Goal: Navigation & Orientation: Find specific page/section

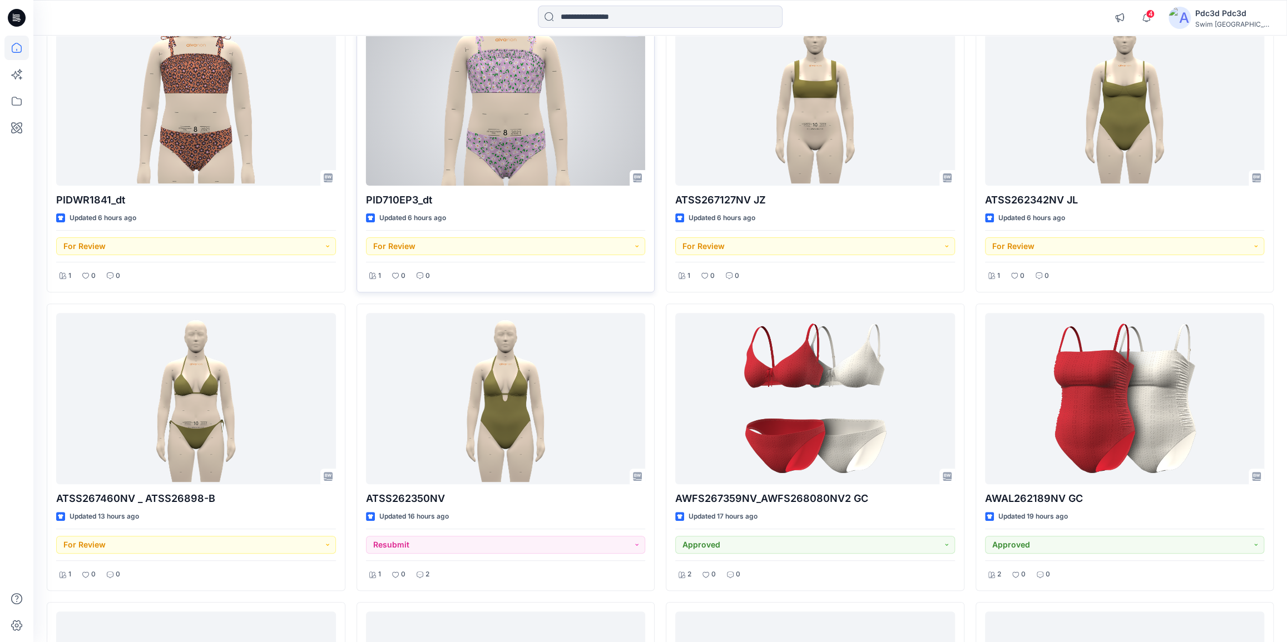
scroll to position [202, 0]
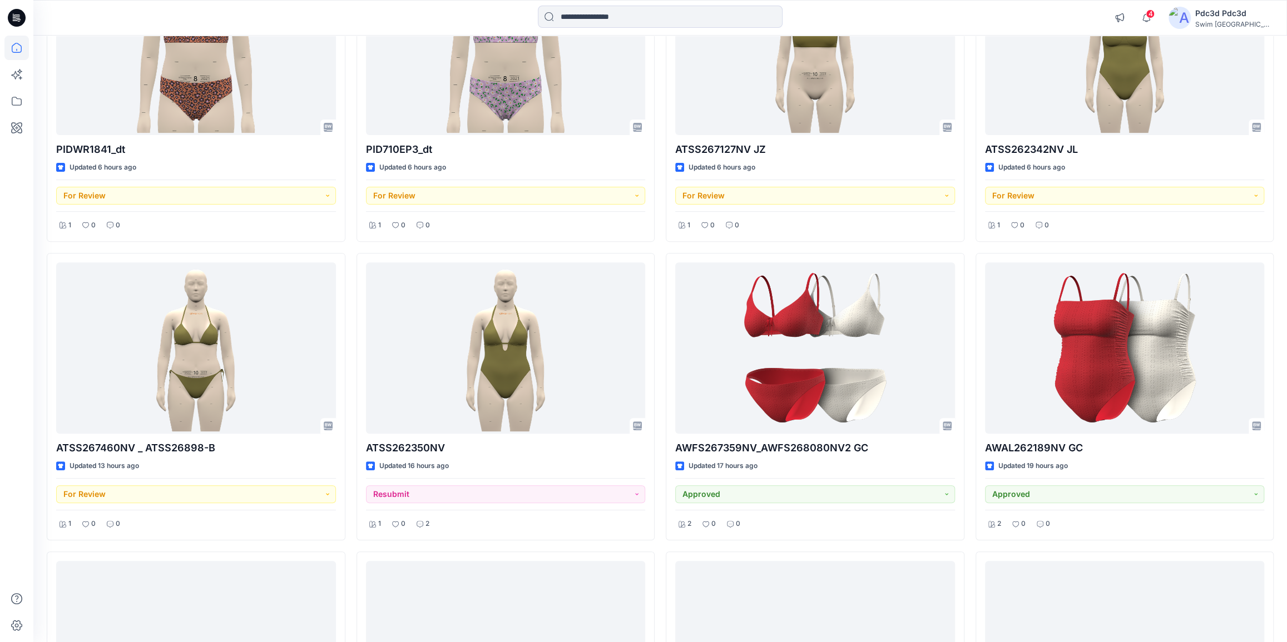
click at [658, 544] on div "PIDWR1841_dt Updated 6 hours ago For Review 1 0 0 ATSS267460NV _ ATSS26898-B Up…" at bounding box center [660, 396] width 1227 height 885
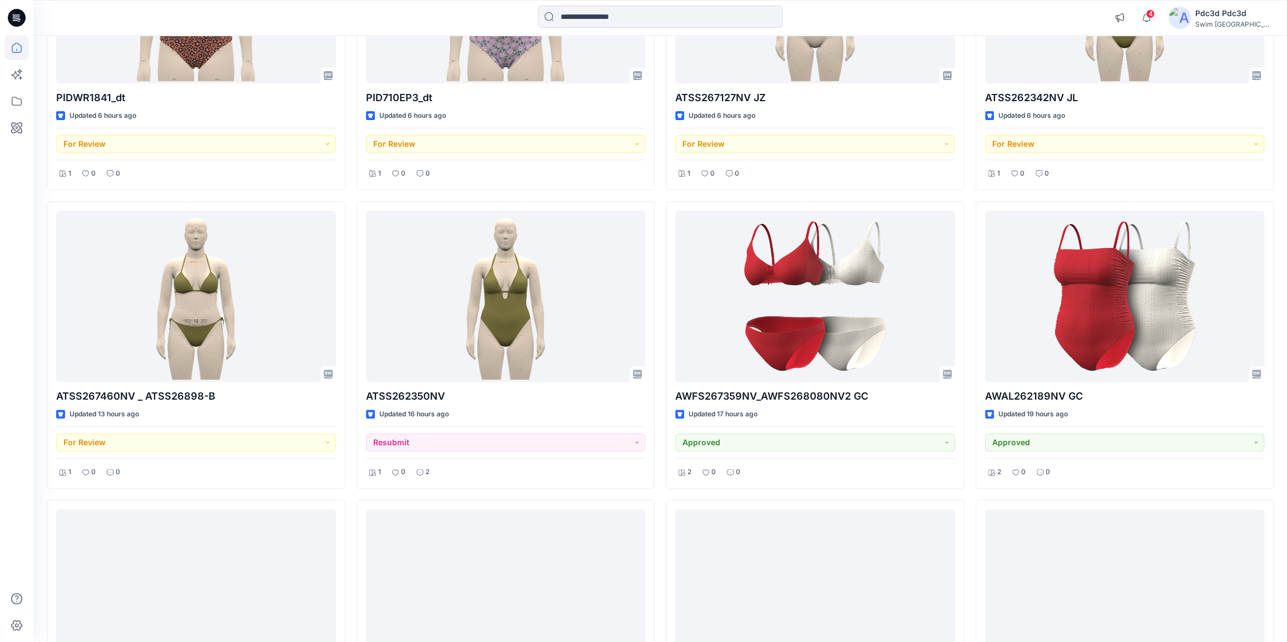
scroll to position [354, 0]
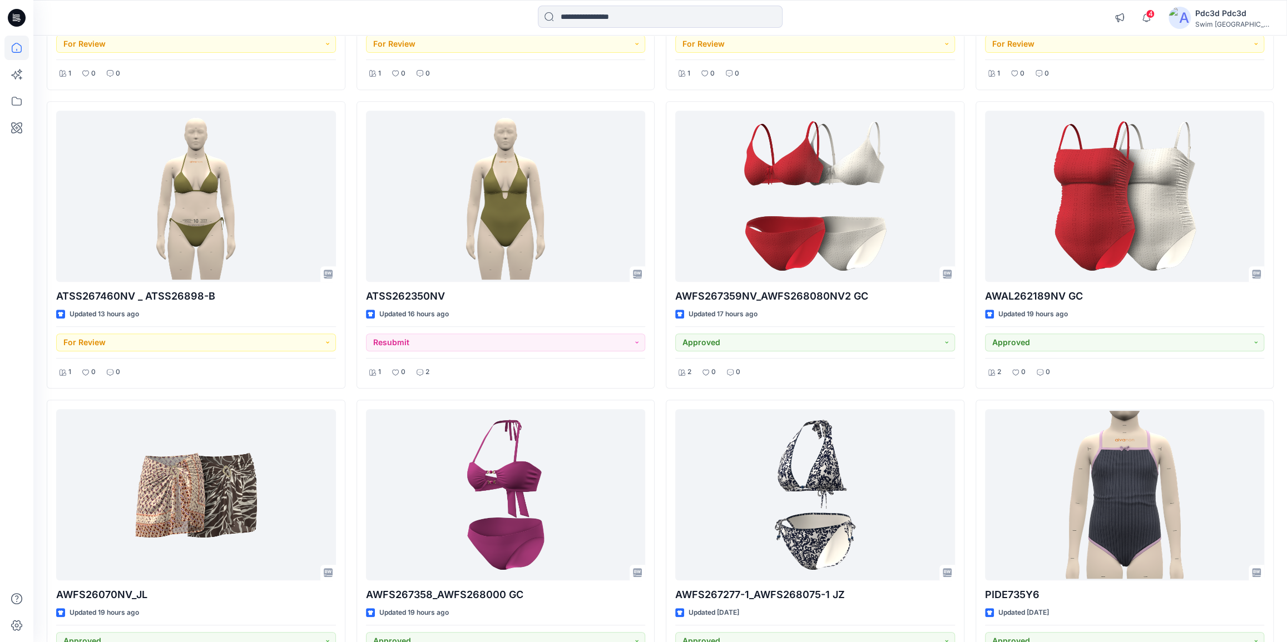
click at [656, 389] on div "PIDWR1841_dt Updated 6 hours ago For Review 1 0 0 ATSS267460NV _ ATSS26898-B Up…" at bounding box center [660, 245] width 1227 height 885
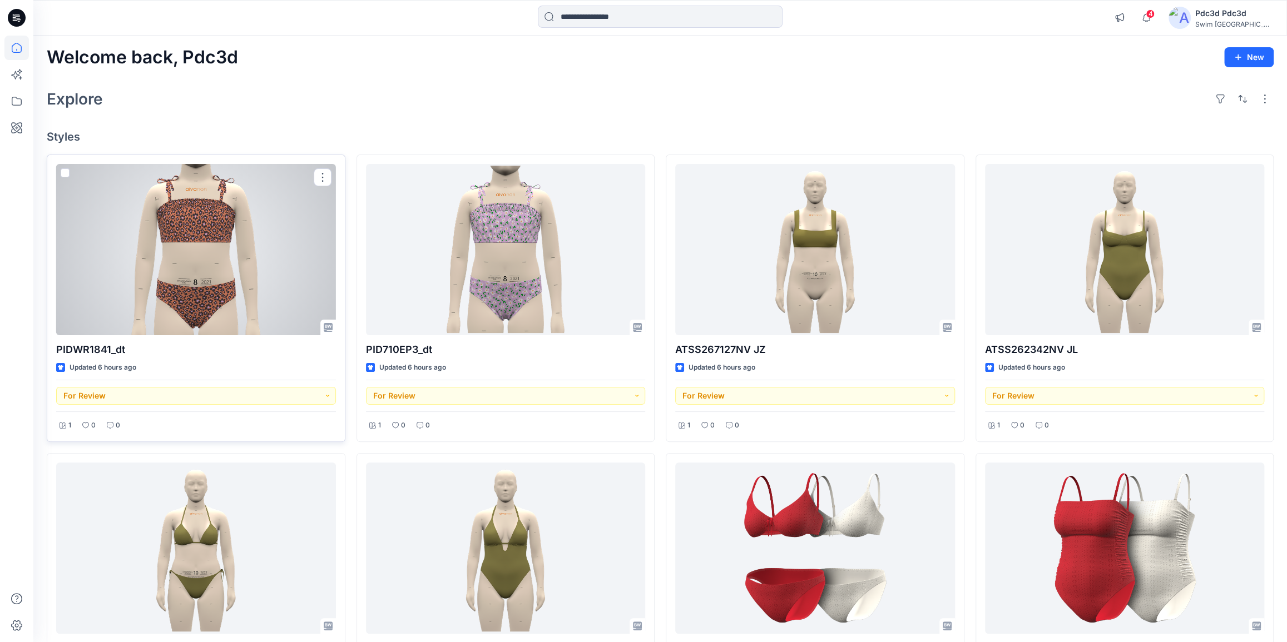
scroll to position [0, 0]
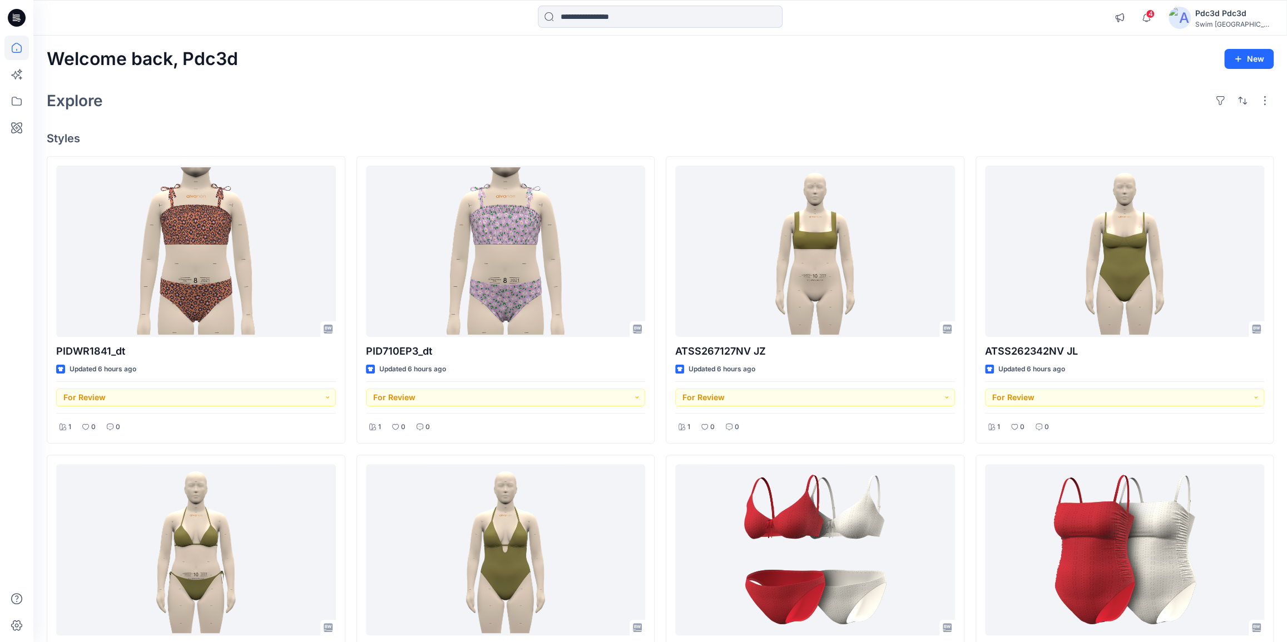
click at [328, 133] on h4 "Styles" at bounding box center [660, 138] width 1227 height 13
